Goal: Transaction & Acquisition: Purchase product/service

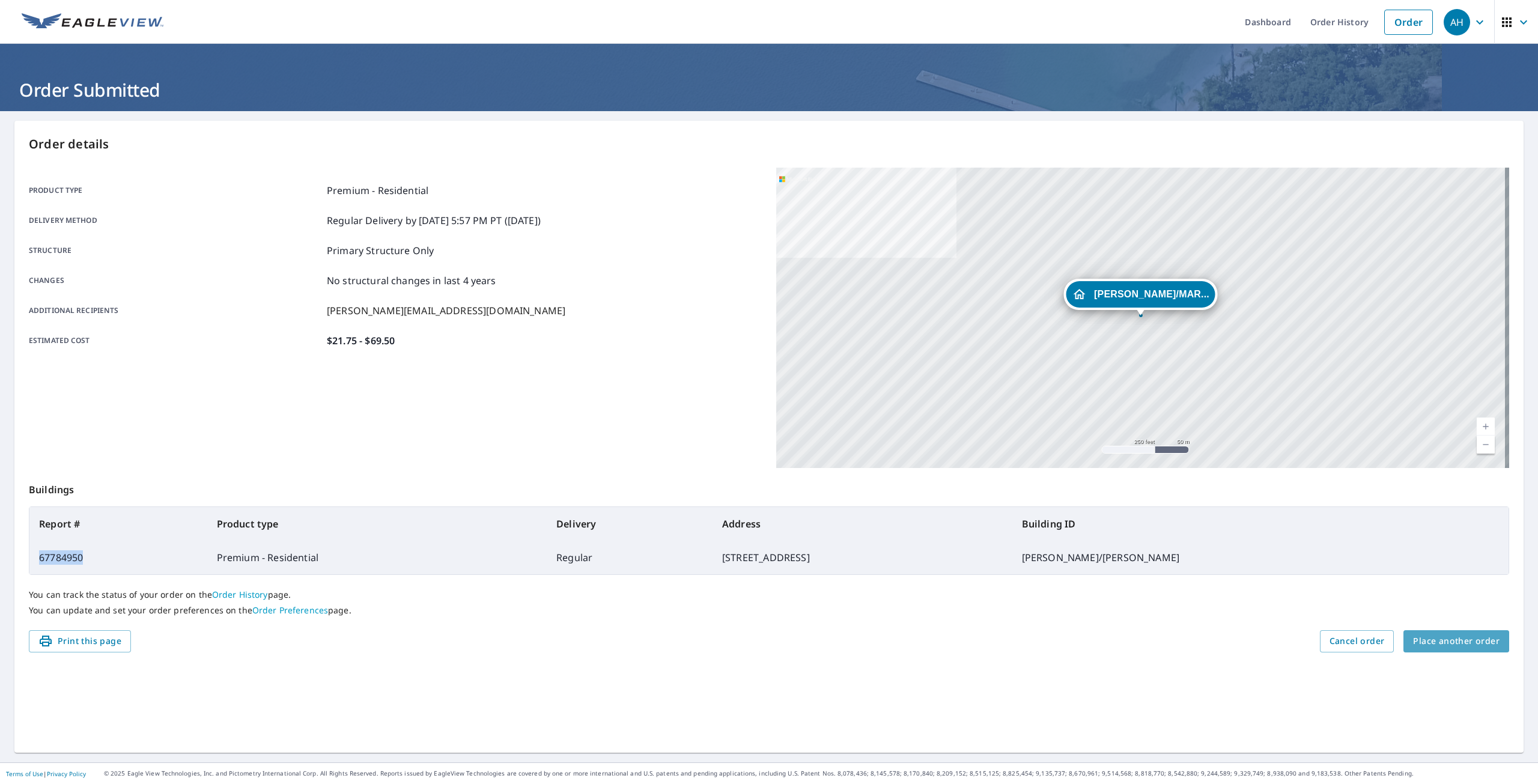
click at [1468, 646] on span "Place another order" at bounding box center [1456, 641] width 87 height 15
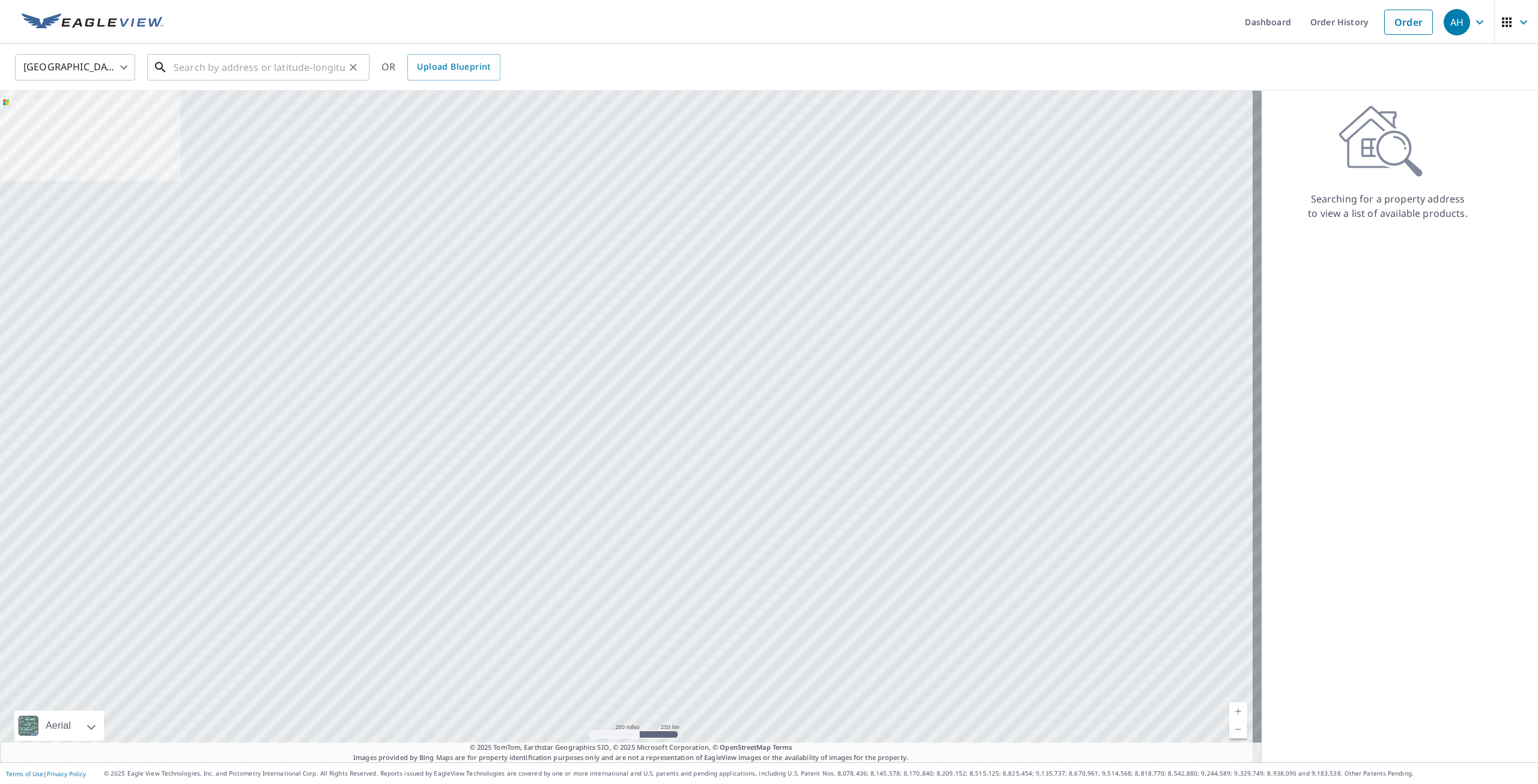
click at [193, 57] on input "text" at bounding box center [259, 68] width 171 height 34
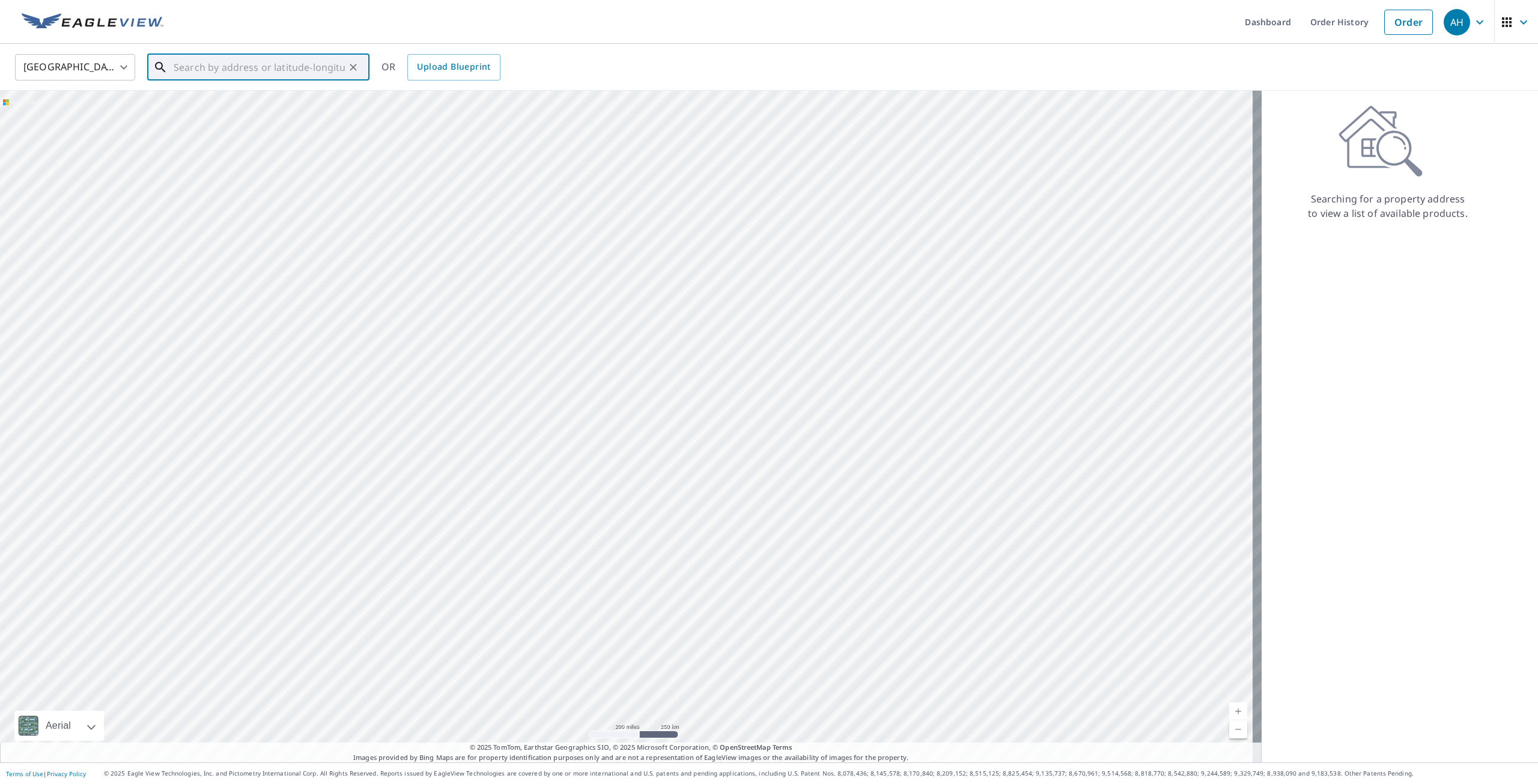
paste input "[STREET_ADDRESS][PERSON_NAME][PERSON_NAME]"
click at [249, 115] on p "[GEOGRAPHIC_DATA]" at bounding box center [265, 116] width 188 height 12
type input "[STREET_ADDRESS][PERSON_NAME][PERSON_NAME]"
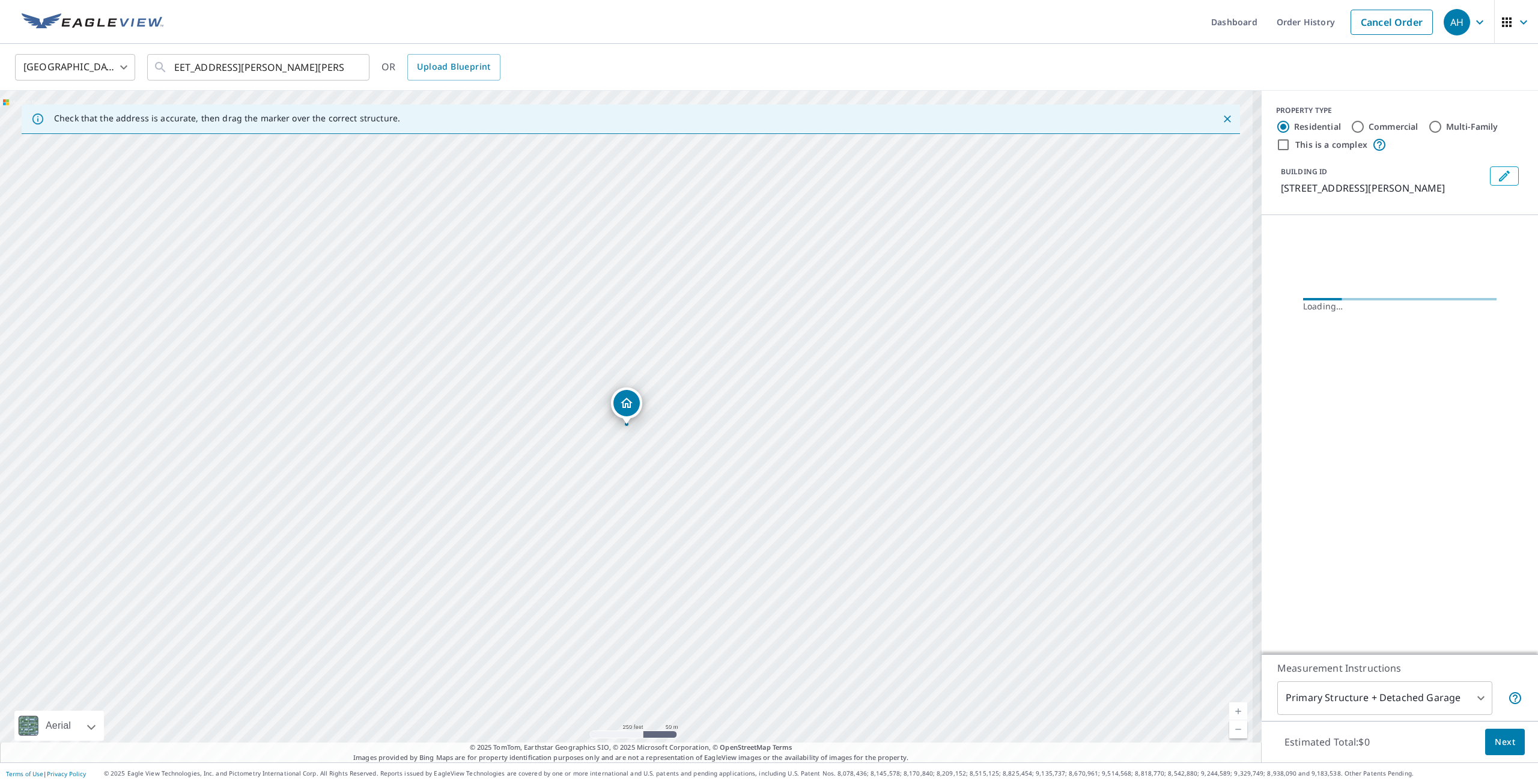
scroll to position [0, 0]
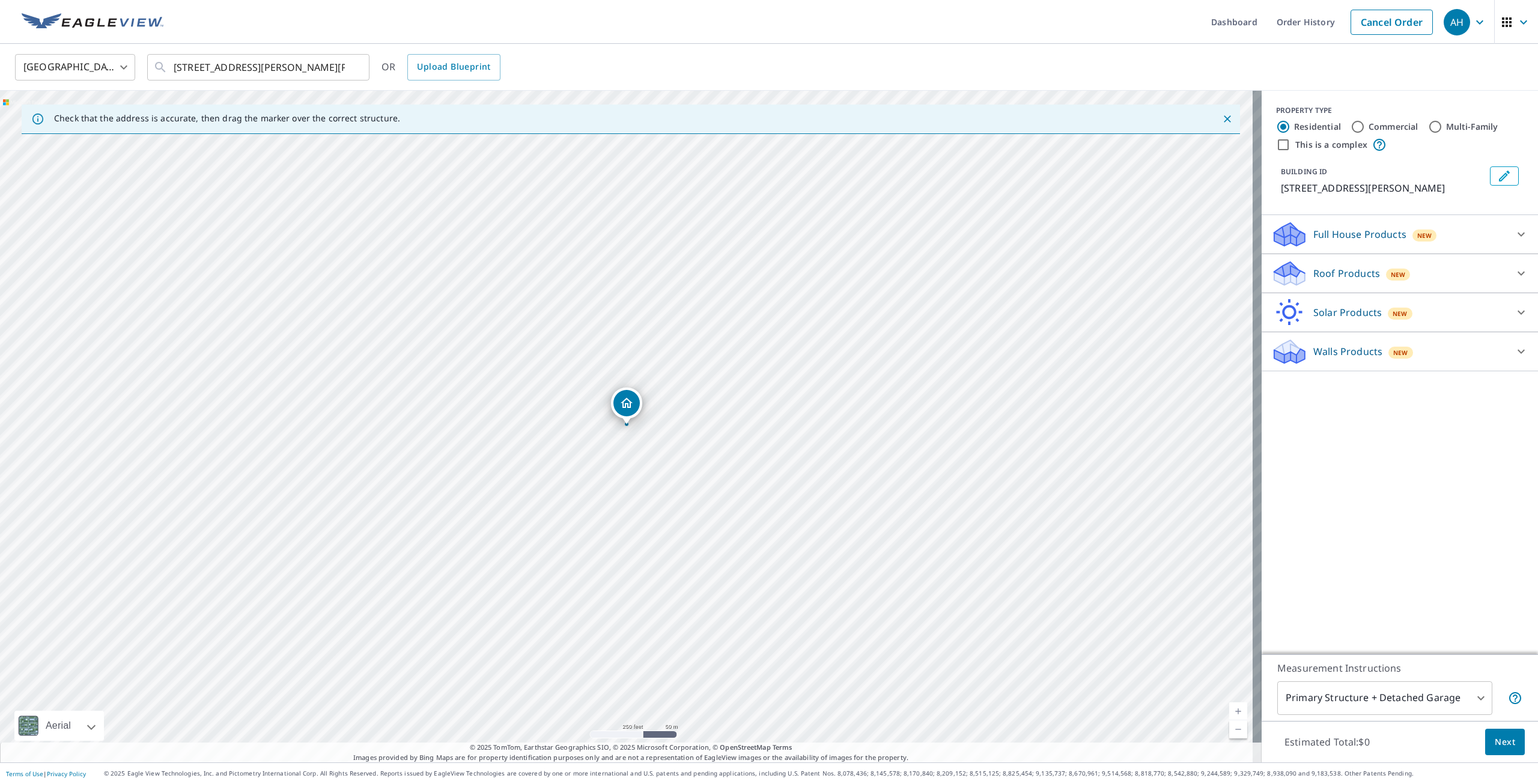
click at [1352, 268] on p "Roof Products" at bounding box center [1347, 273] width 67 height 14
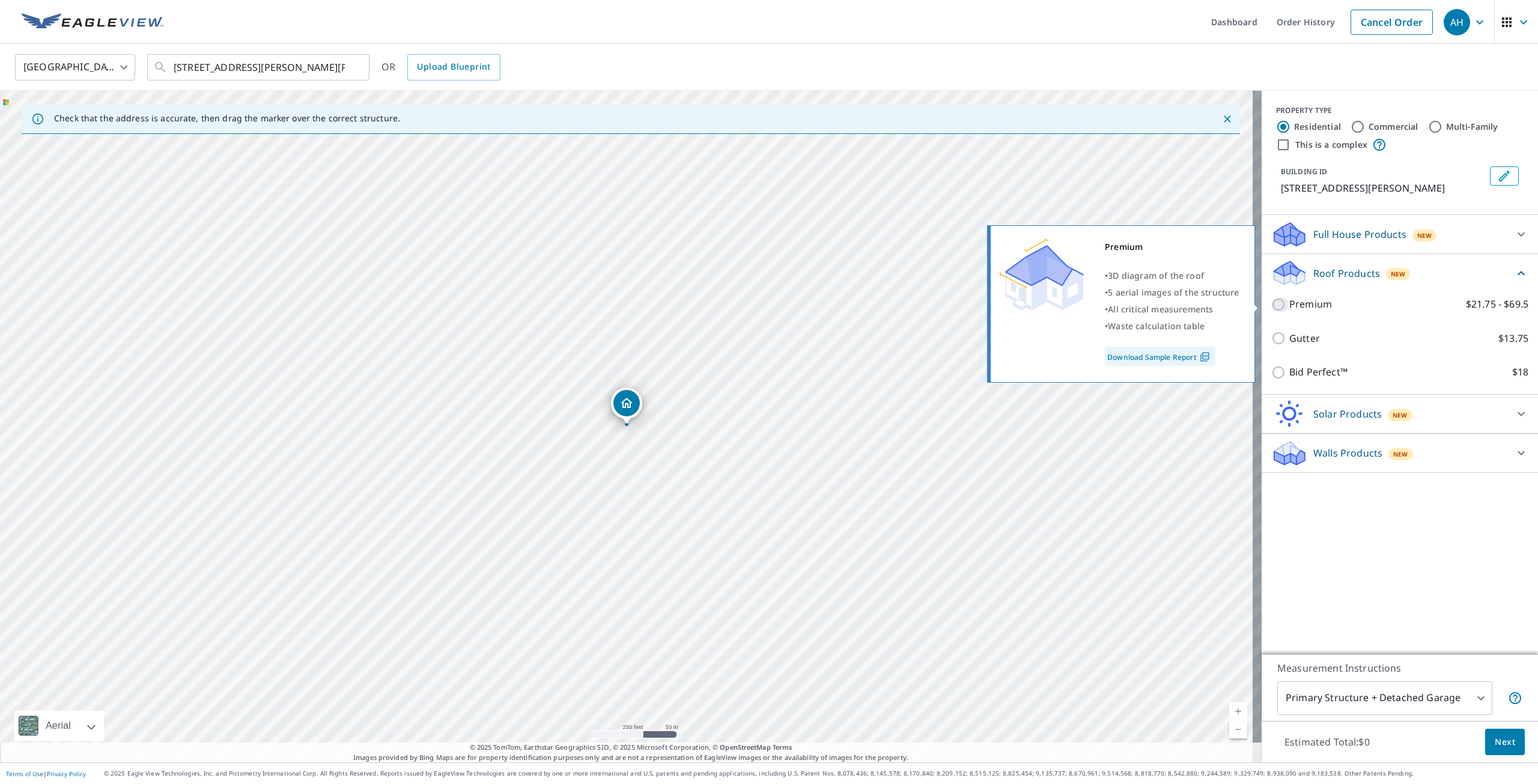
click at [1273, 301] on input "Premium $21.75 - $69.5" at bounding box center [1281, 304] width 18 height 14
checkbox input "true"
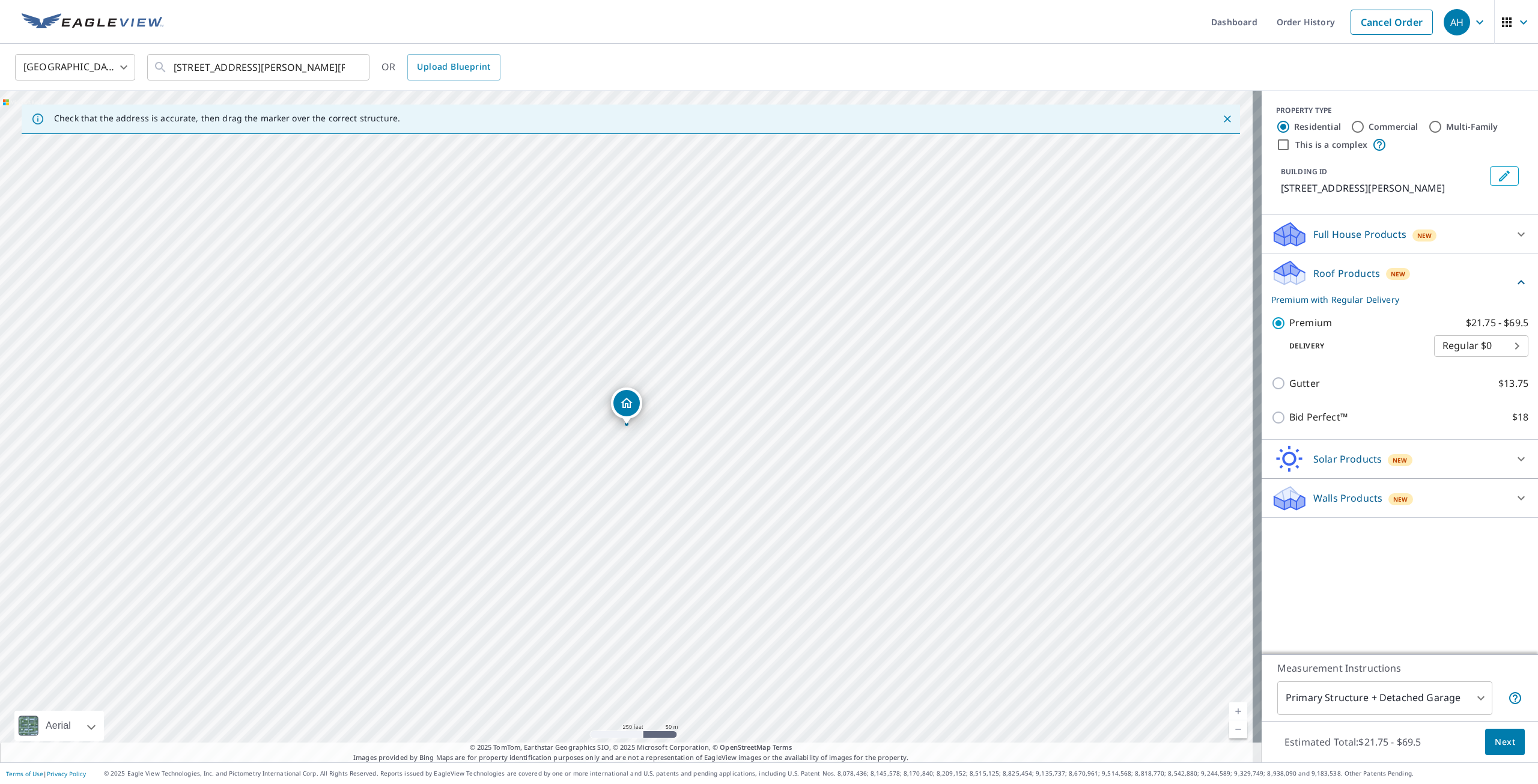
click at [1358, 702] on body "AH AH Dashboard Order History Cancel Order AH [GEOGRAPHIC_DATA] [GEOGRAPHIC_DAT…" at bounding box center [769, 392] width 1538 height 784
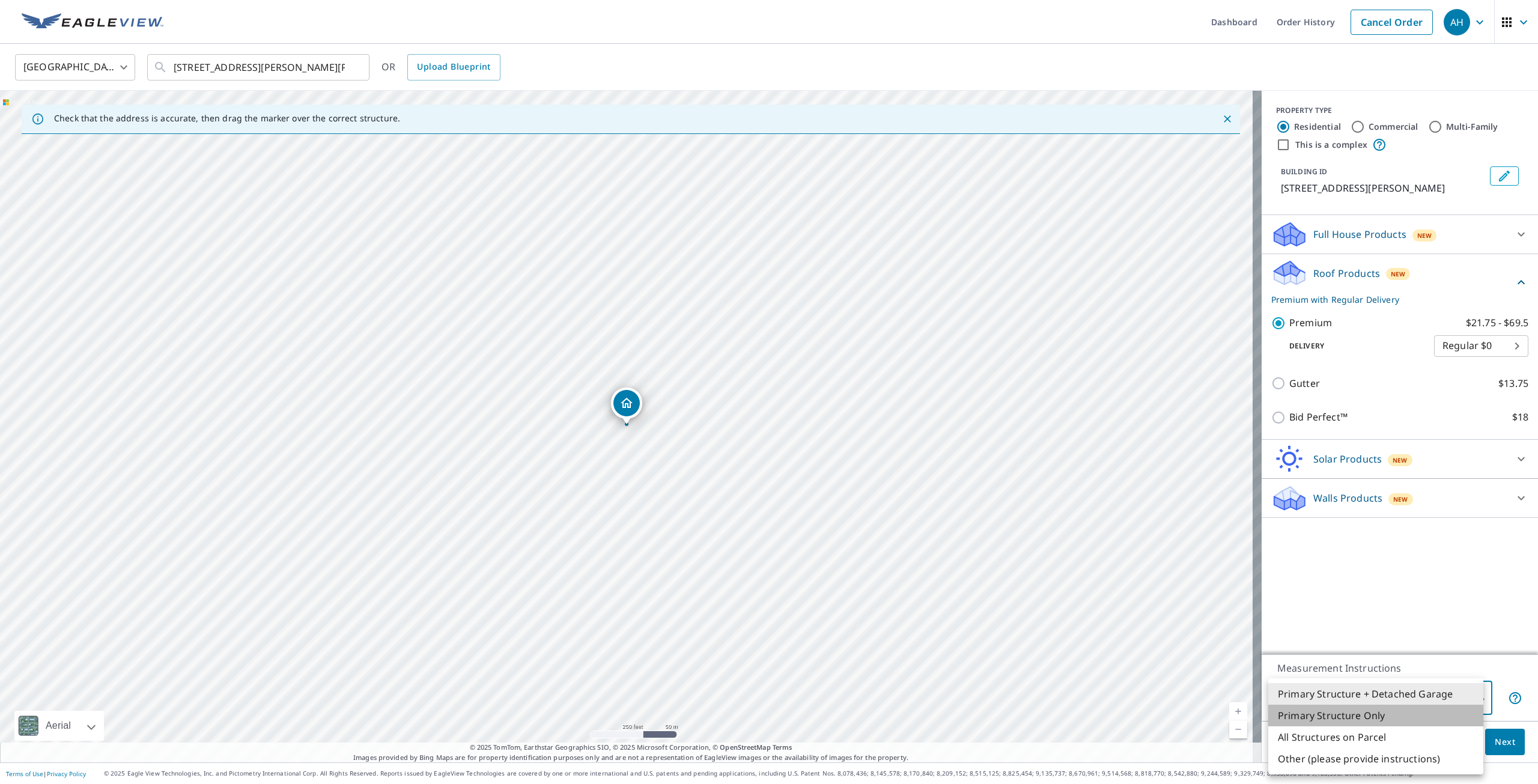
click at [1361, 718] on li "Primary Structure Only" at bounding box center [1377, 715] width 215 height 22
type input "2"
click at [1491, 733] on button "Next" at bounding box center [1505, 741] width 40 height 27
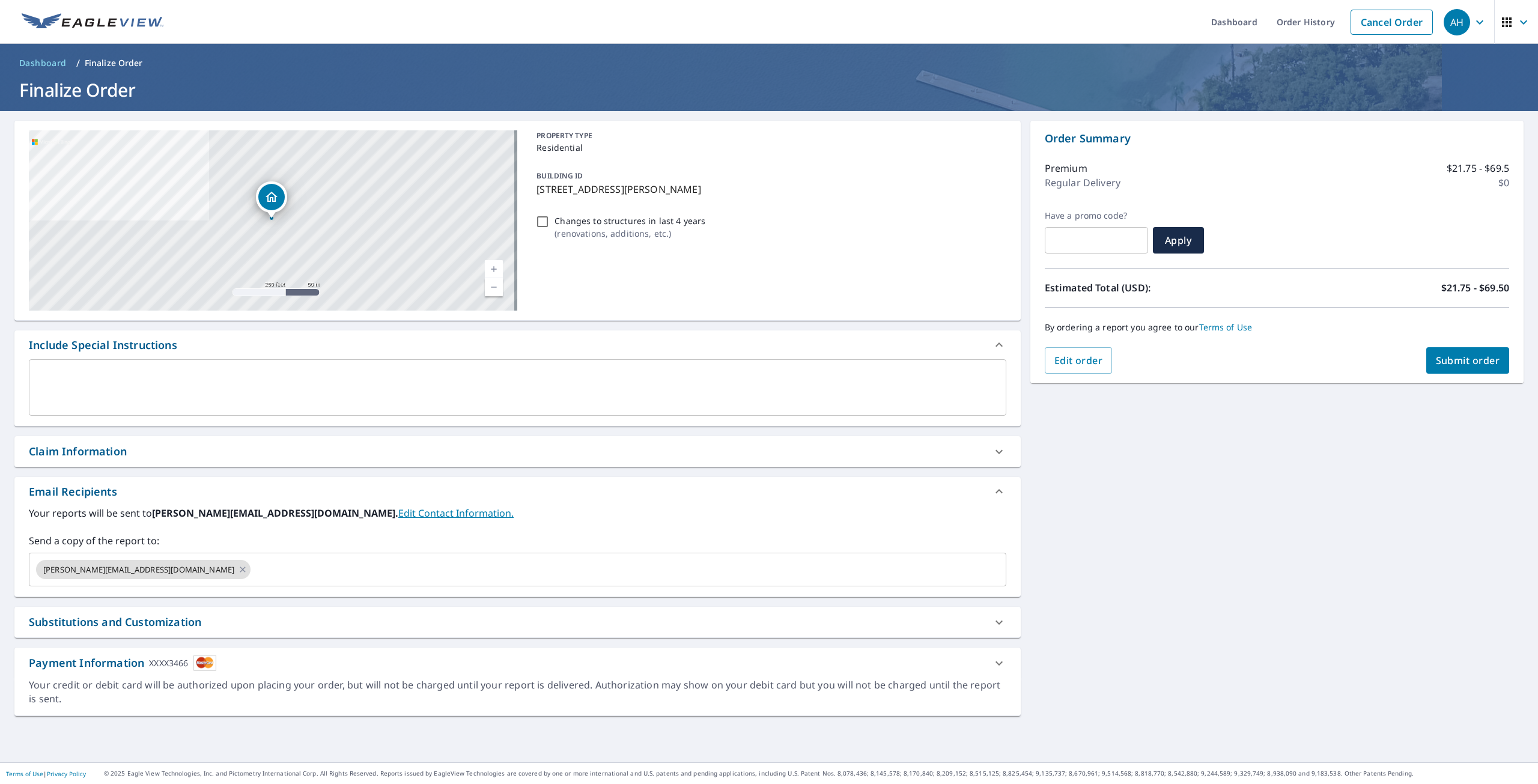
click at [1444, 351] on button "Submit order" at bounding box center [1468, 360] width 84 height 27
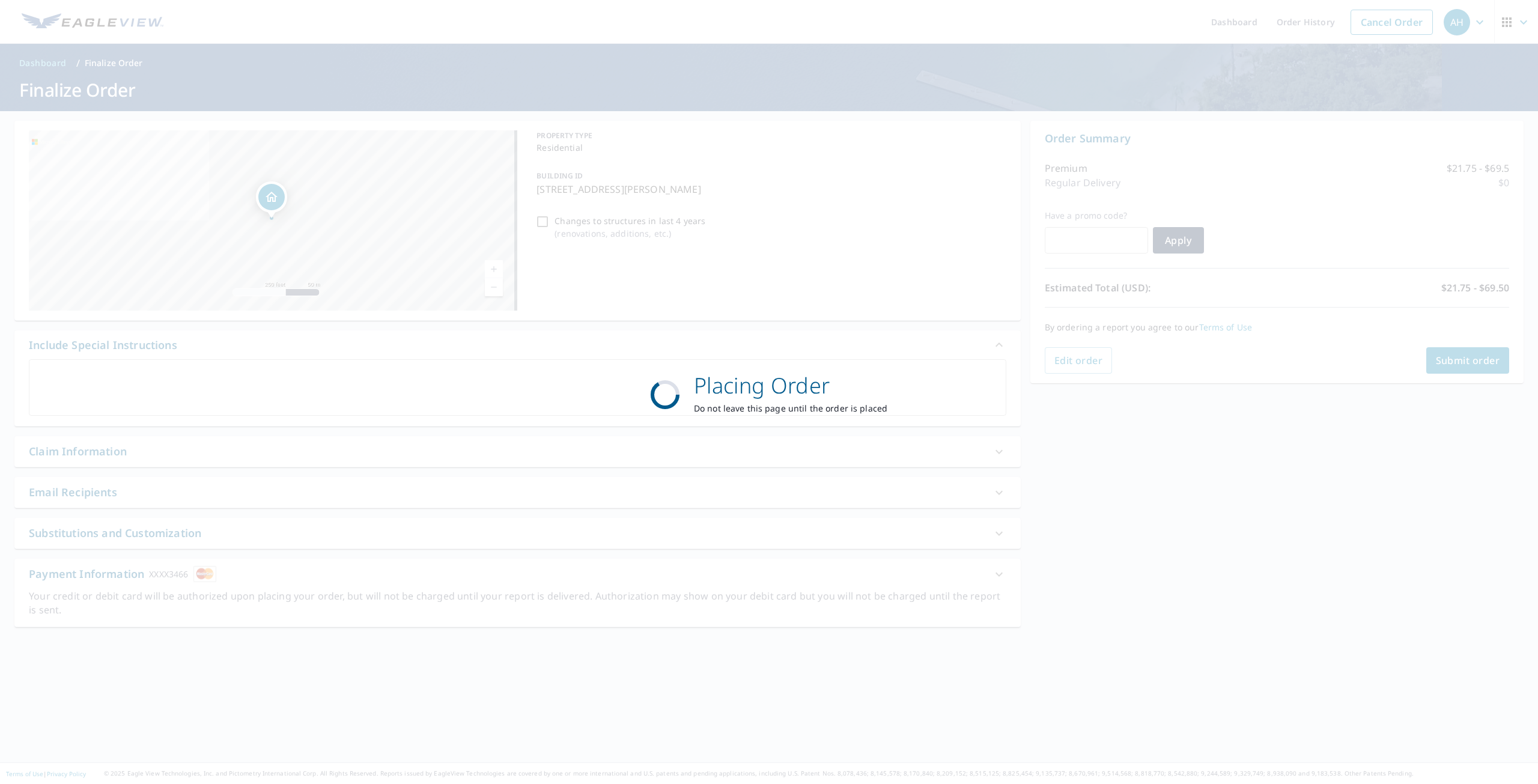
checkbox input "true"
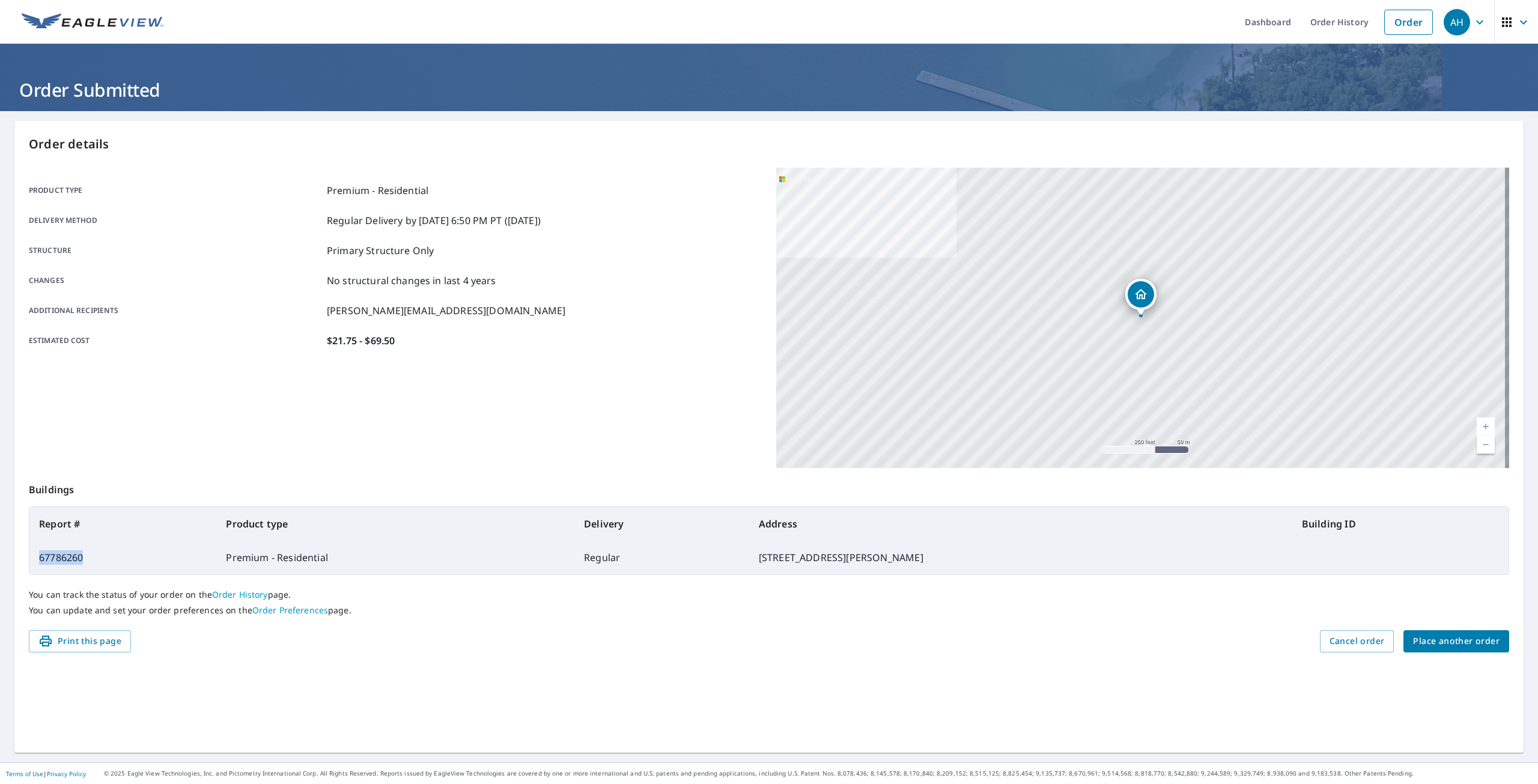
drag, startPoint x: 93, startPoint y: 557, endPoint x: 40, endPoint y: 556, distance: 53.0
click at [40, 556] on td "67786260" at bounding box center [123, 558] width 186 height 34
copy td "67786260"
click at [1462, 645] on span "Place another order" at bounding box center [1456, 641] width 87 height 15
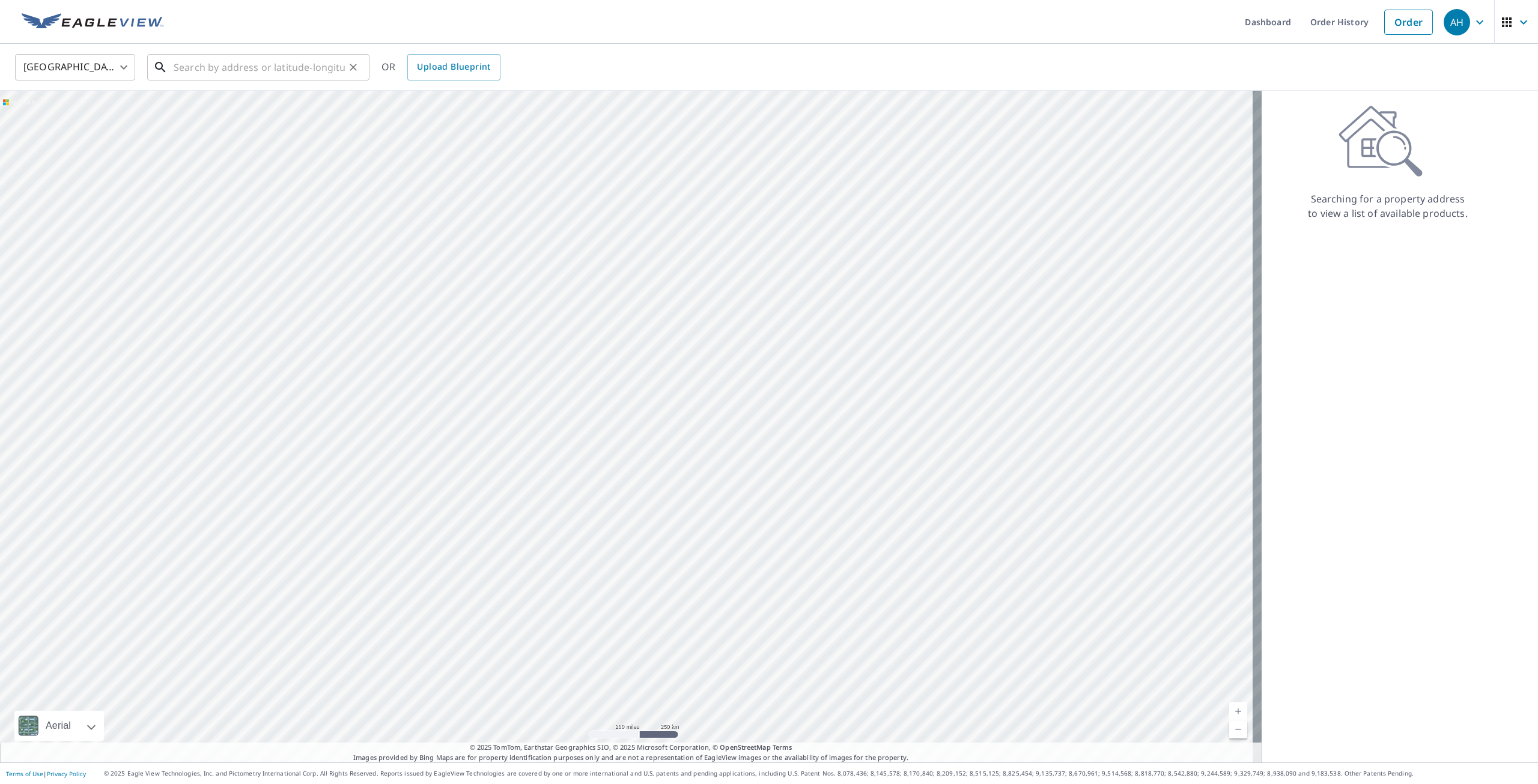
click at [202, 68] on input "text" at bounding box center [259, 68] width 171 height 34
paste input "[STREET_ADDRESS][PERSON_NAME]"
click at [257, 114] on p "[GEOGRAPHIC_DATA], MI 48507" at bounding box center [265, 116] width 188 height 12
type input "[STREET_ADDRESS]"
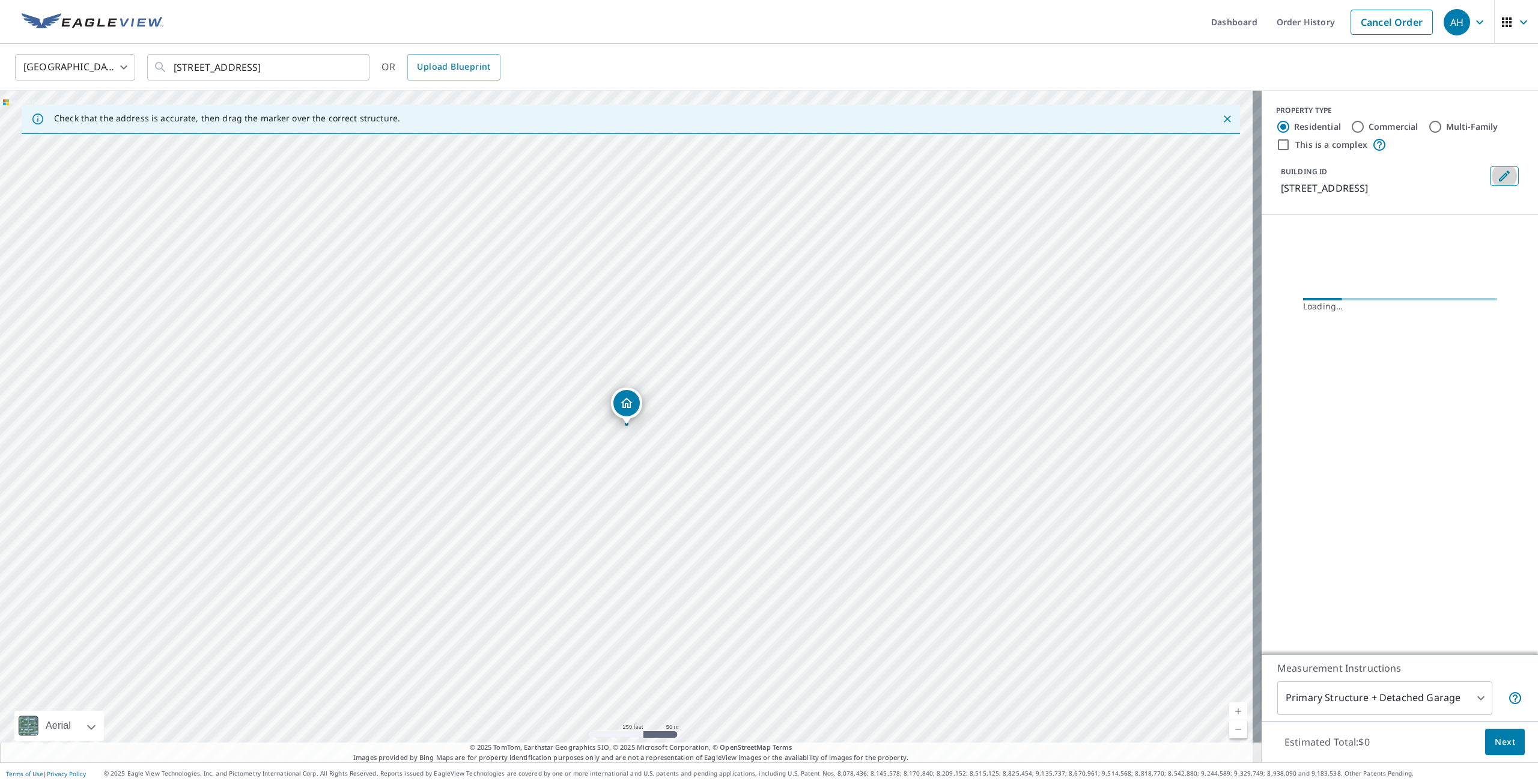
click at [1503, 180] on button "Edit building 1" at bounding box center [1504, 175] width 29 height 19
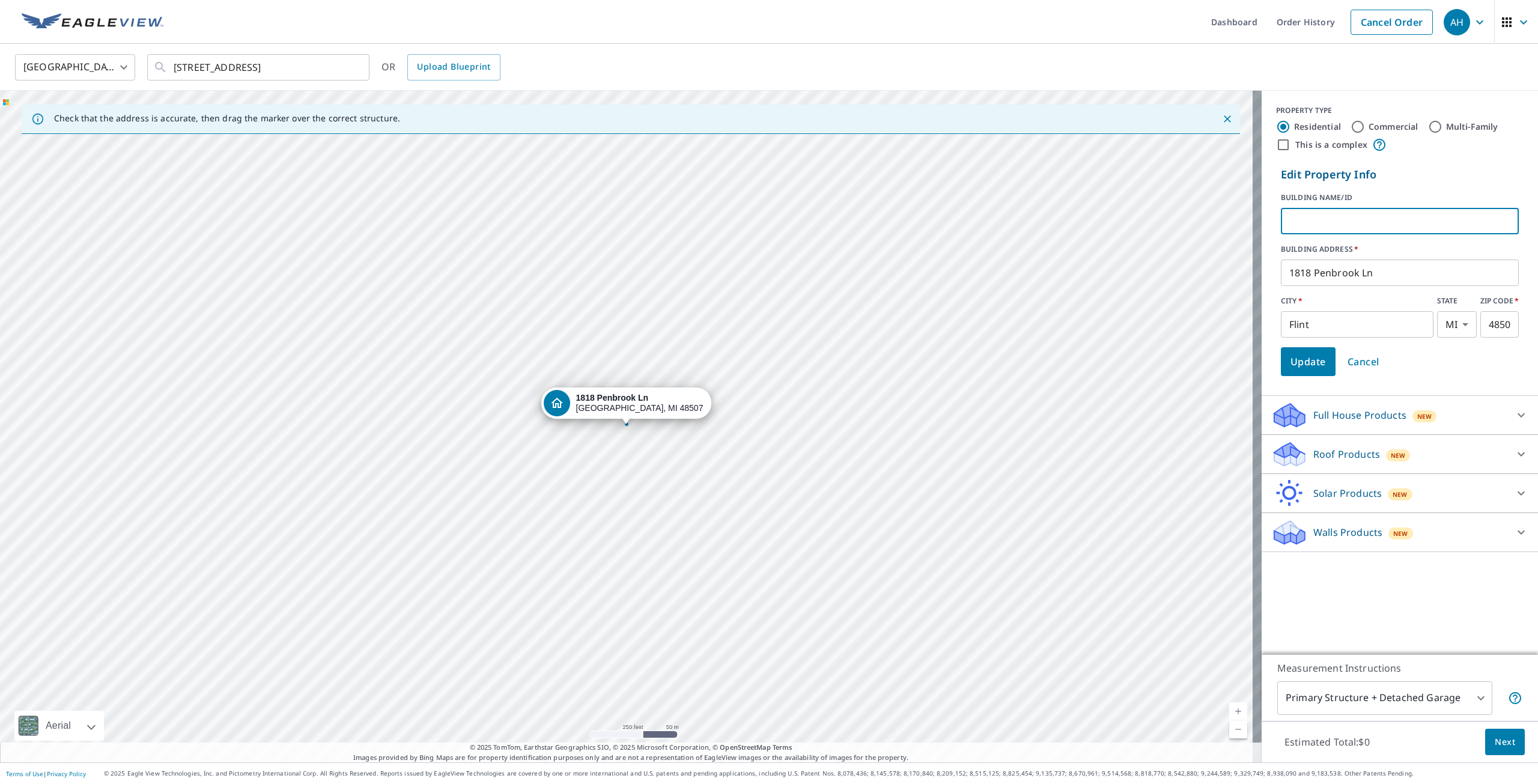
paste input "[PERSON_NAME]"
type input "[PERSON_NAME]"
click at [1308, 363] on span "Update" at bounding box center [1309, 361] width 36 height 17
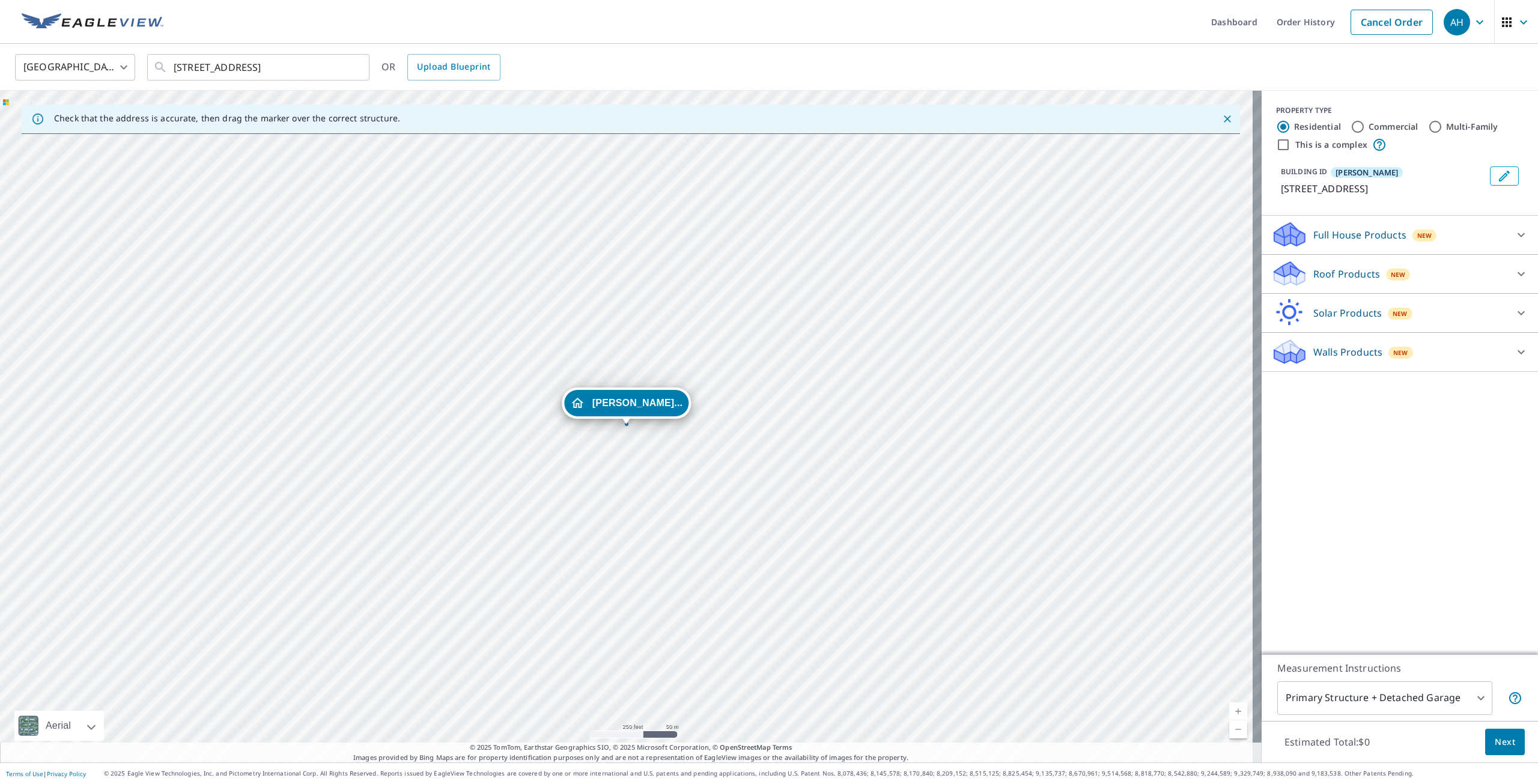
click at [1325, 279] on p "Roof Products" at bounding box center [1347, 274] width 67 height 14
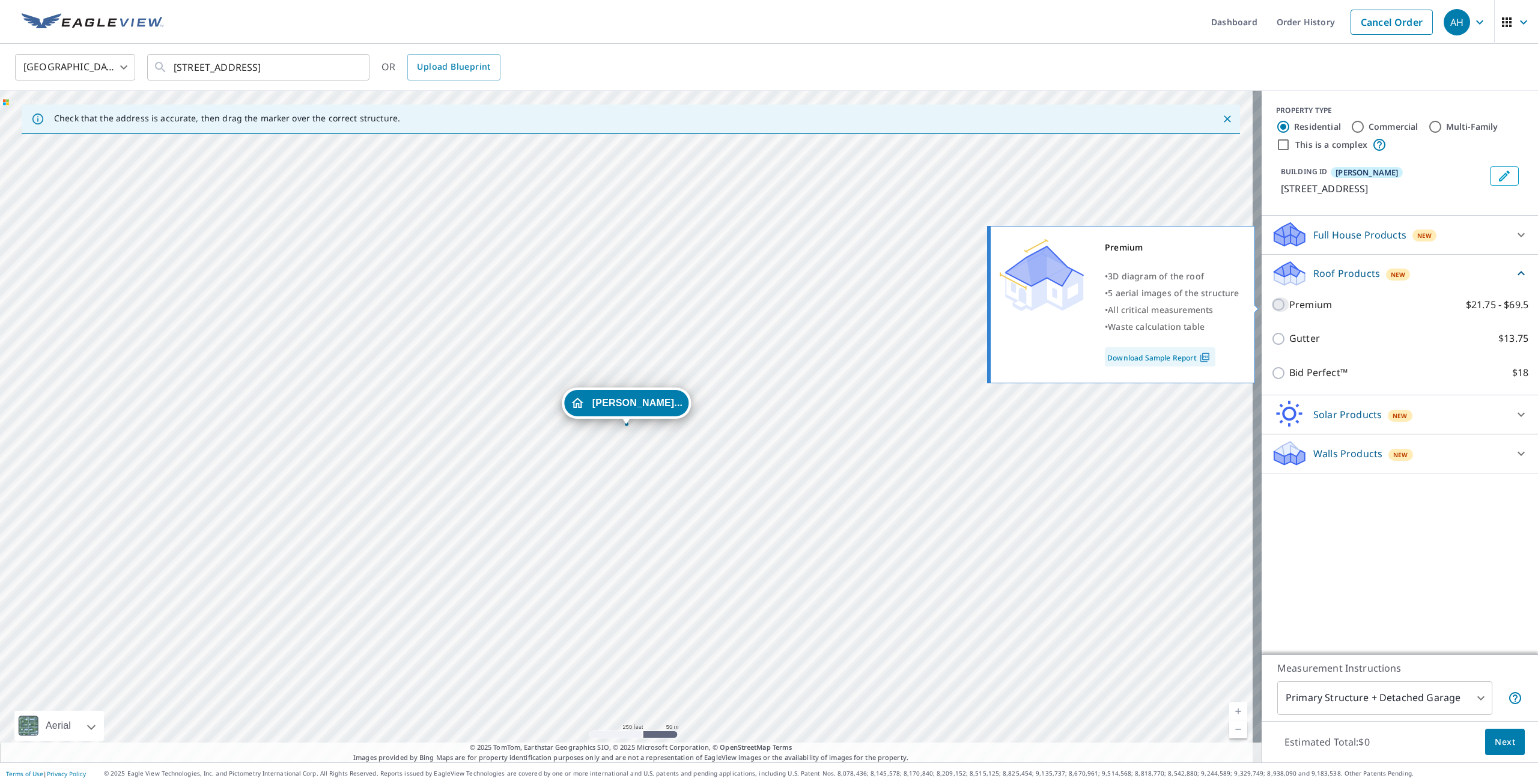
click at [1277, 302] on input "Premium $21.75 - $69.5" at bounding box center [1281, 304] width 18 height 14
checkbox input "true"
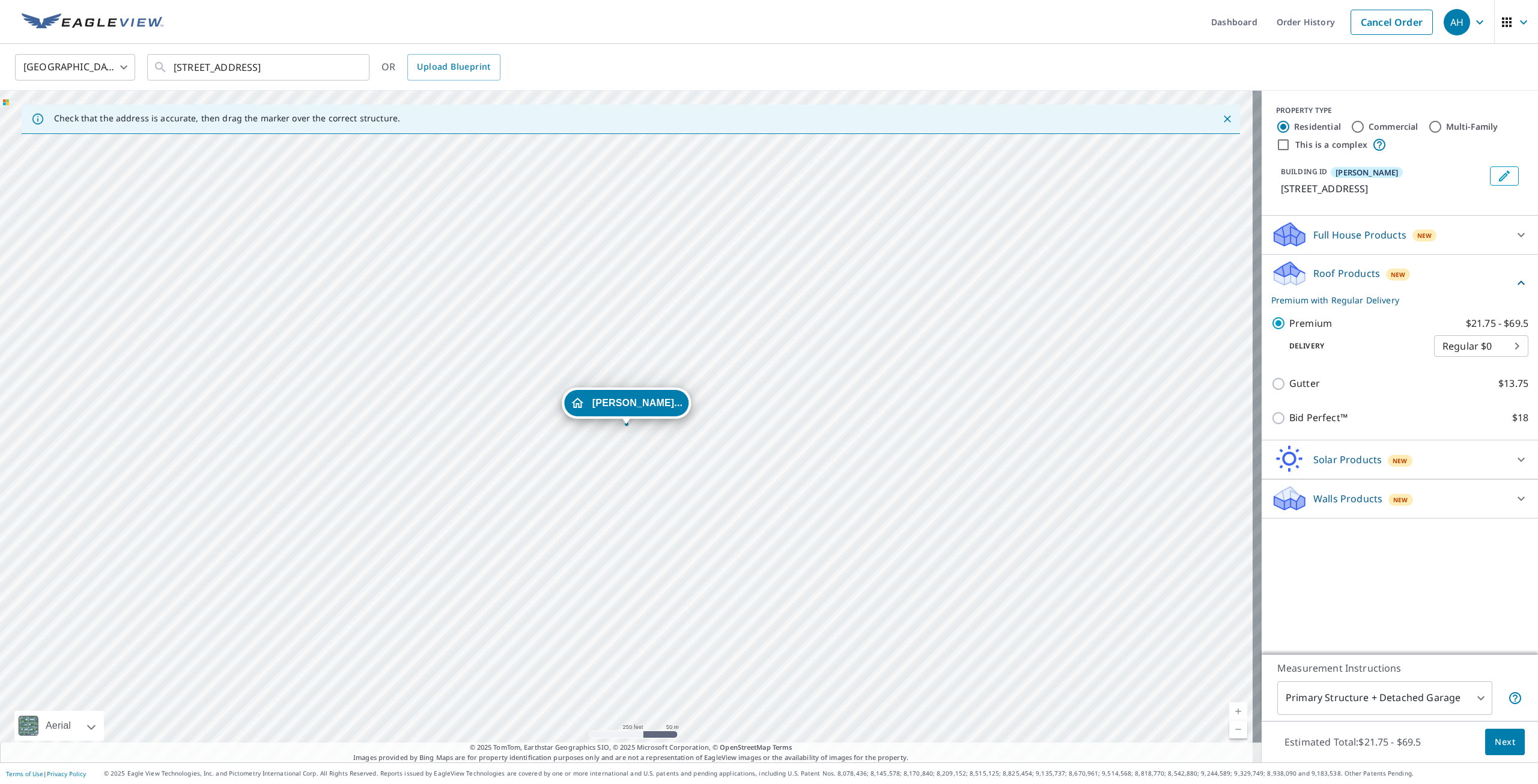
click at [1370, 688] on body "AH AH Dashboard Order History Cancel Order AH [GEOGRAPHIC_DATA] [GEOGRAPHIC_DAT…" at bounding box center [769, 392] width 1538 height 784
click at [1369, 717] on li "Primary Structure Only" at bounding box center [1377, 715] width 215 height 22
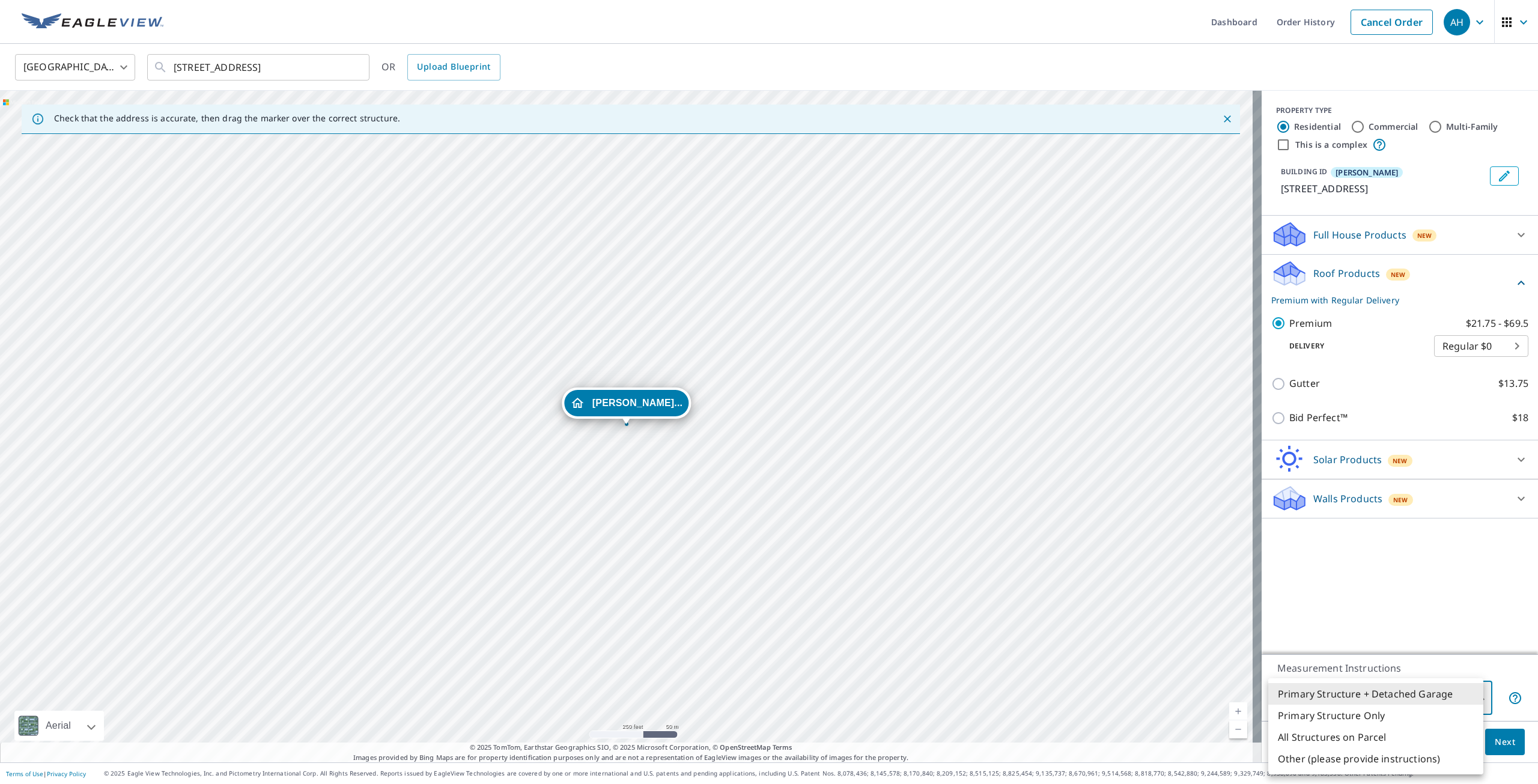
type input "2"
click at [1485, 746] on button "Next" at bounding box center [1505, 741] width 40 height 27
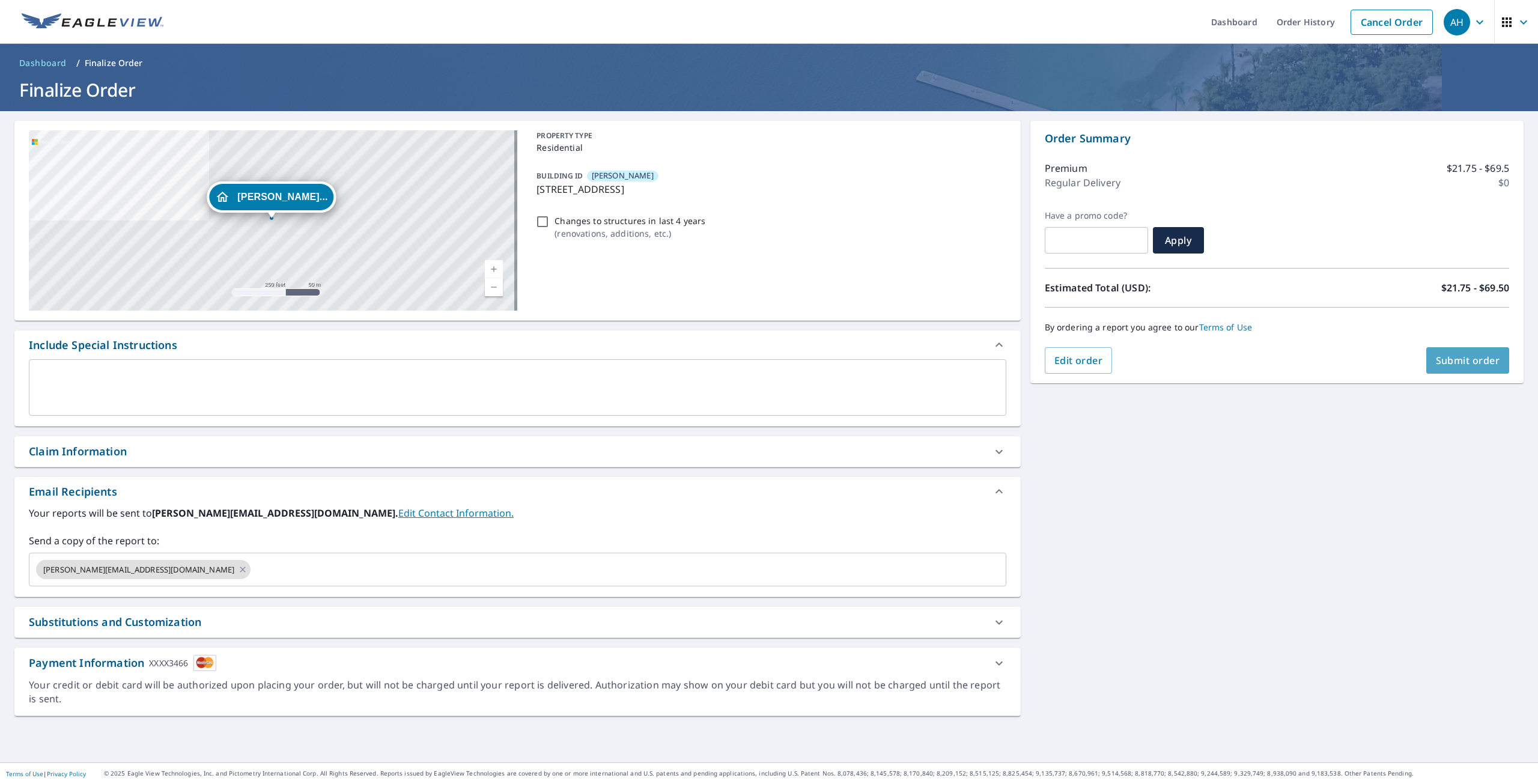
click at [1456, 365] on span "Submit order" at bounding box center [1468, 360] width 65 height 13
checkbox input "true"
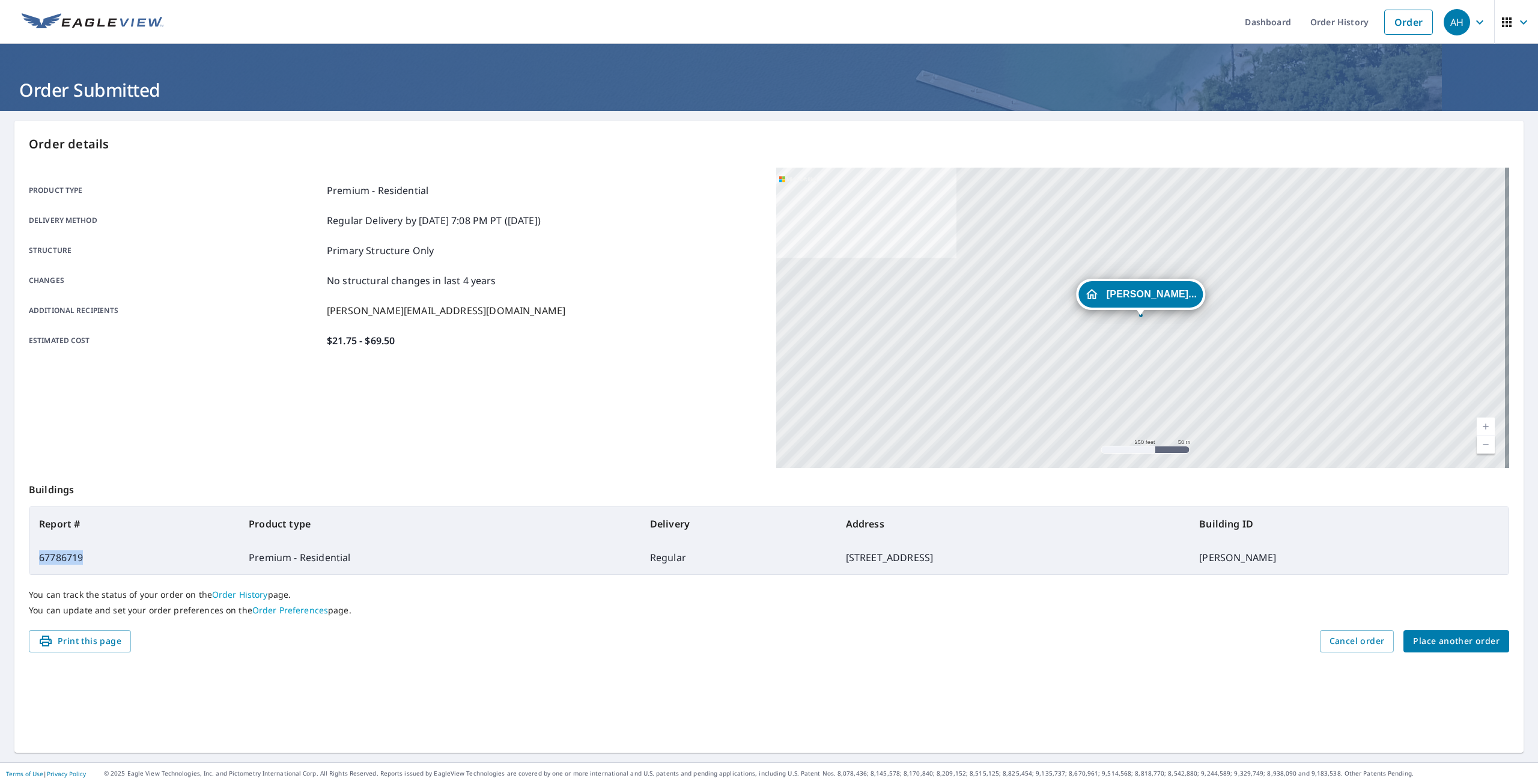
drag, startPoint x: 92, startPoint y: 559, endPoint x: 41, endPoint y: 559, distance: 51.0
click at [41, 559] on td "67786719" at bounding box center [135, 558] width 209 height 34
copy td "67786719"
